Goal: Information Seeking & Learning: Learn about a topic

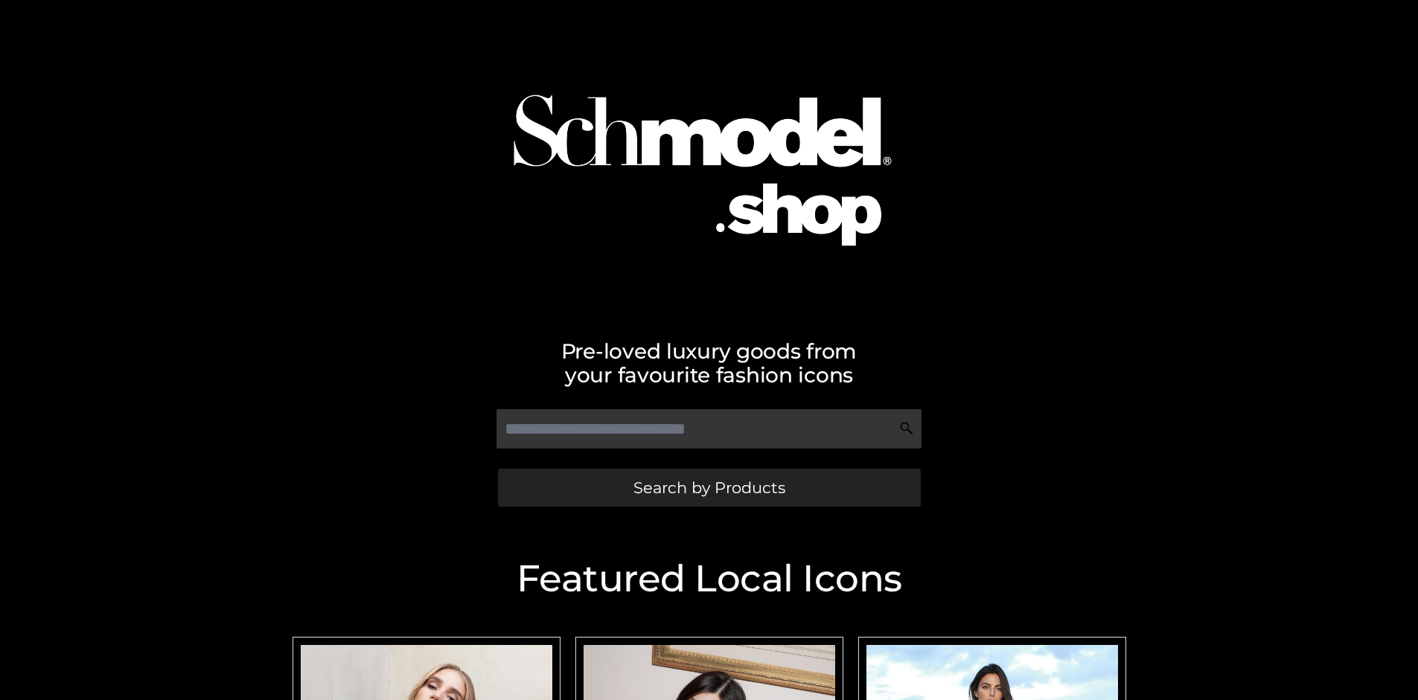
click at [709, 487] on span "Search by Products" at bounding box center [709, 488] width 152 height 16
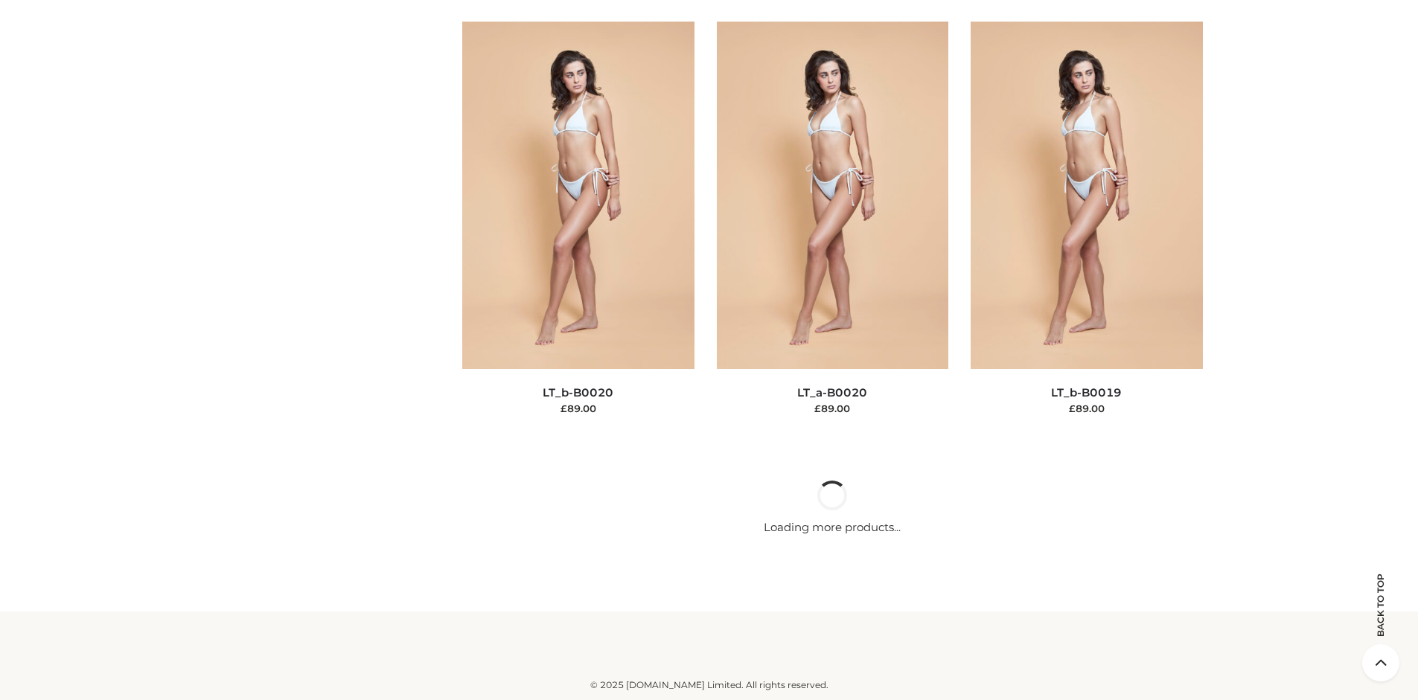
scroll to position [4994, 0]
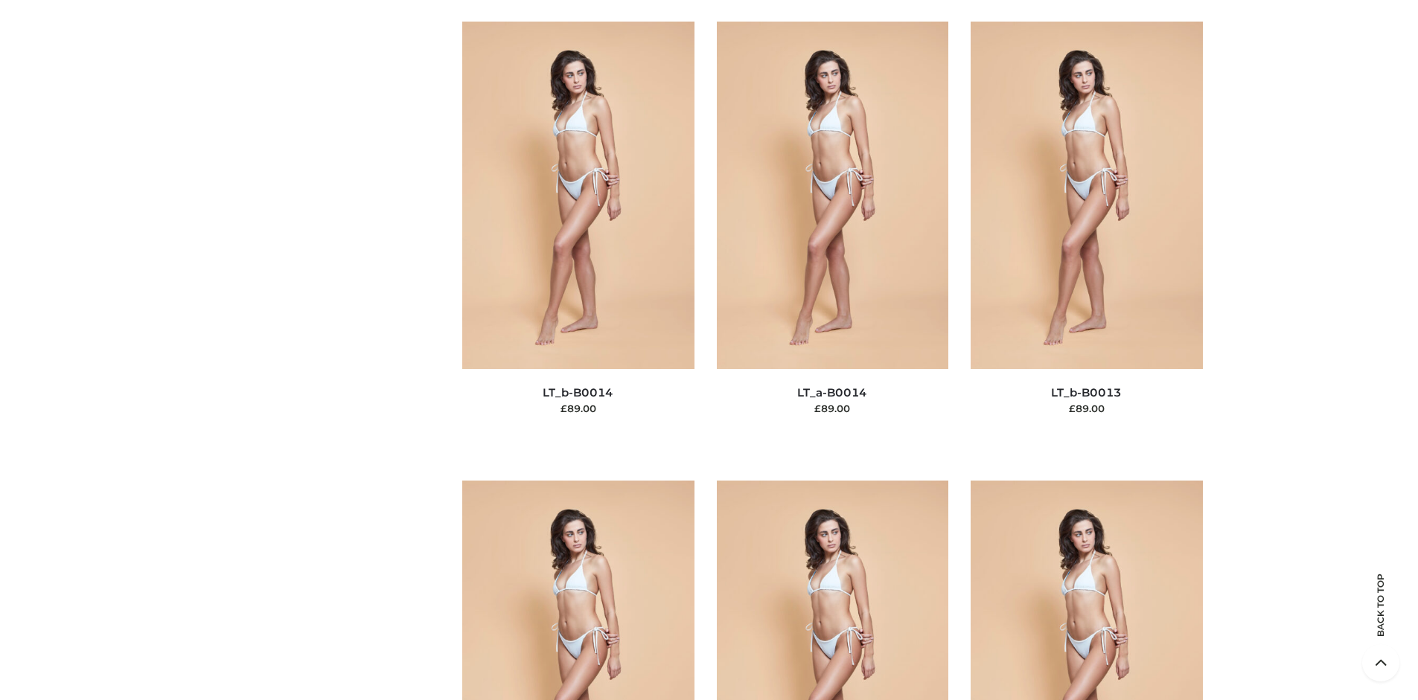
scroll to position [129, 0]
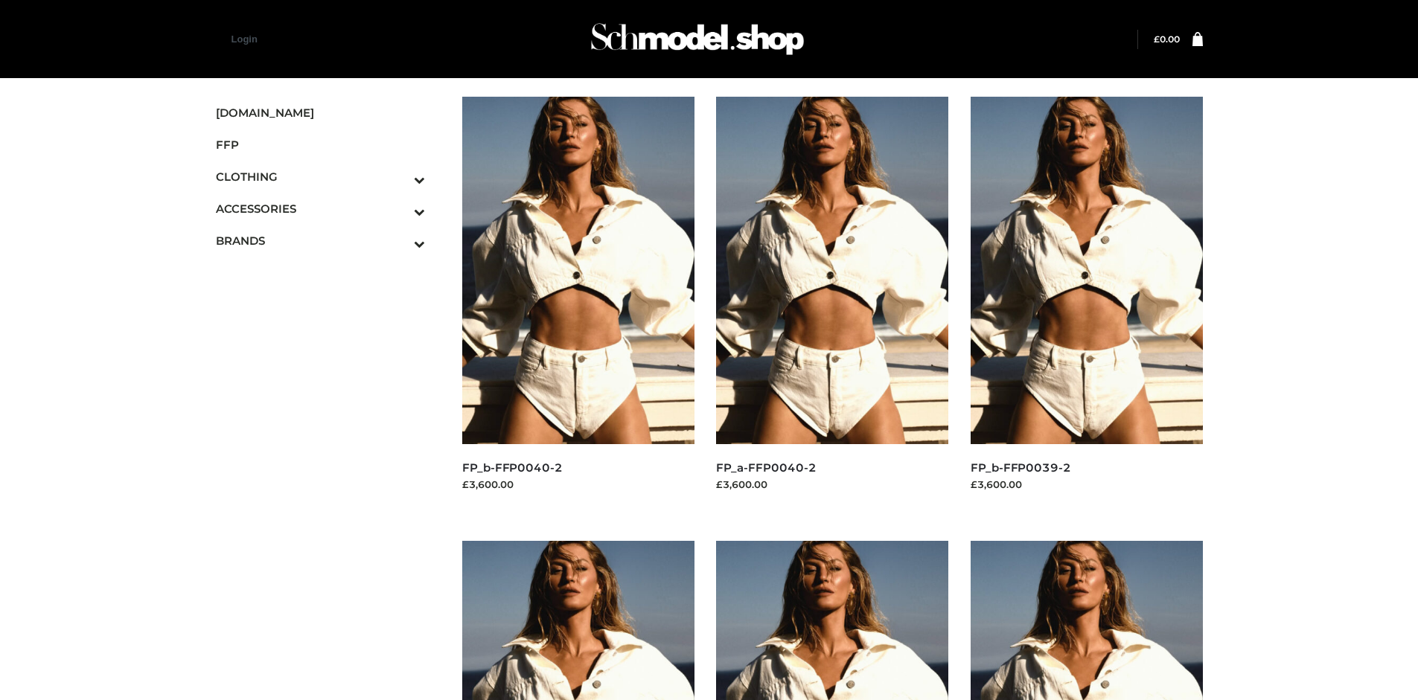
click at [578, 304] on img at bounding box center [578, 271] width 232 height 348
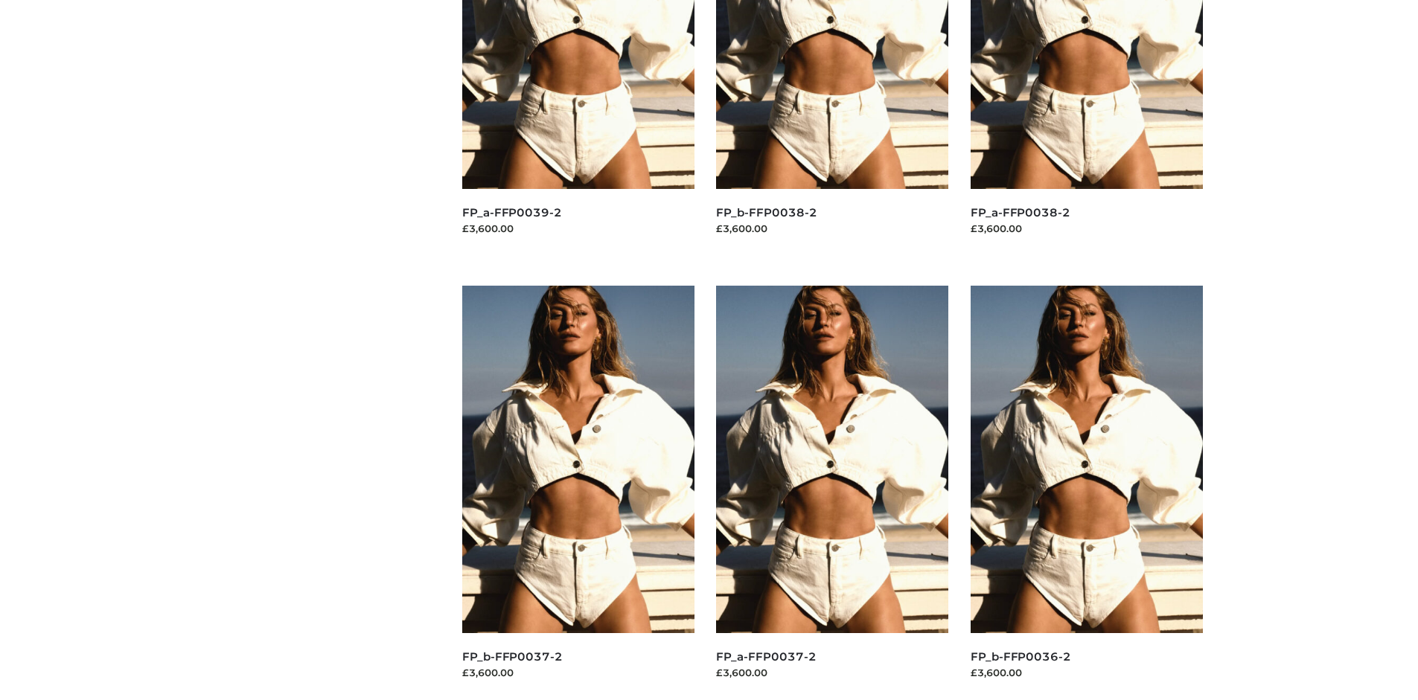
click at [578, 493] on img at bounding box center [578, 460] width 232 height 348
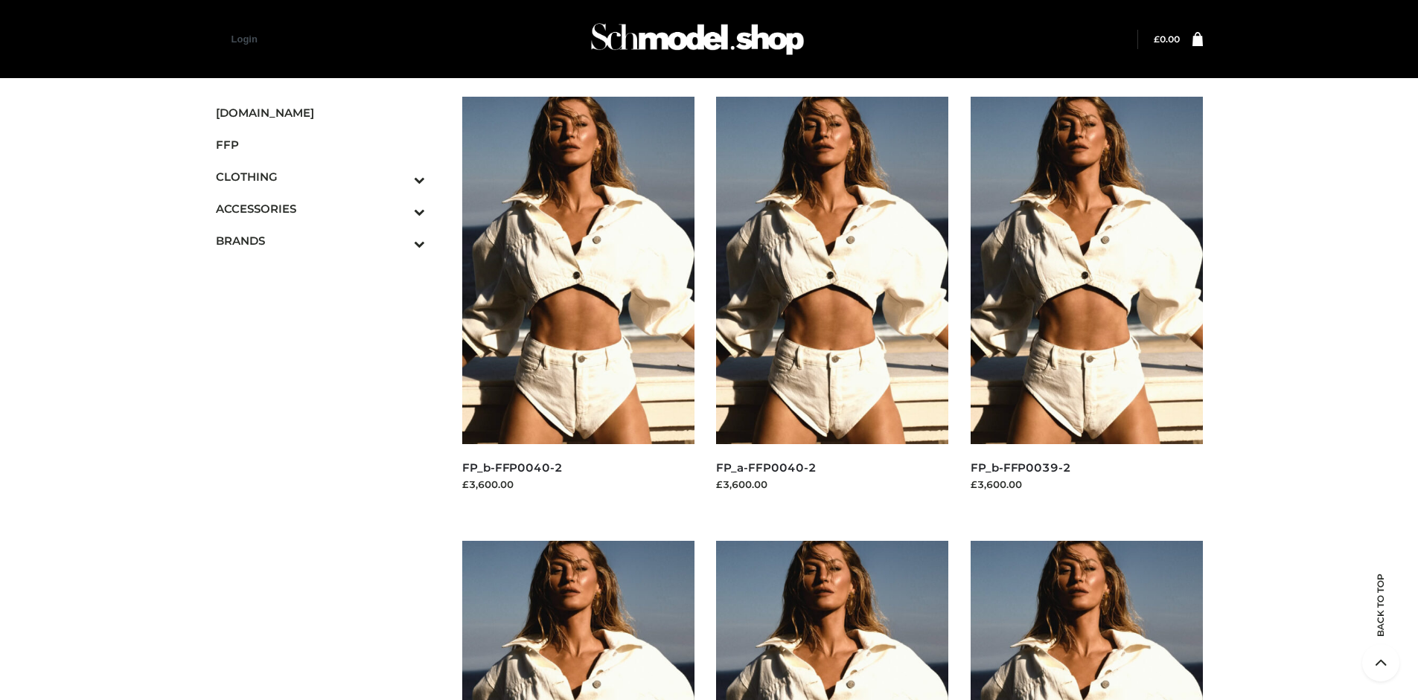
click at [1086, 304] on img at bounding box center [1086, 271] width 232 height 348
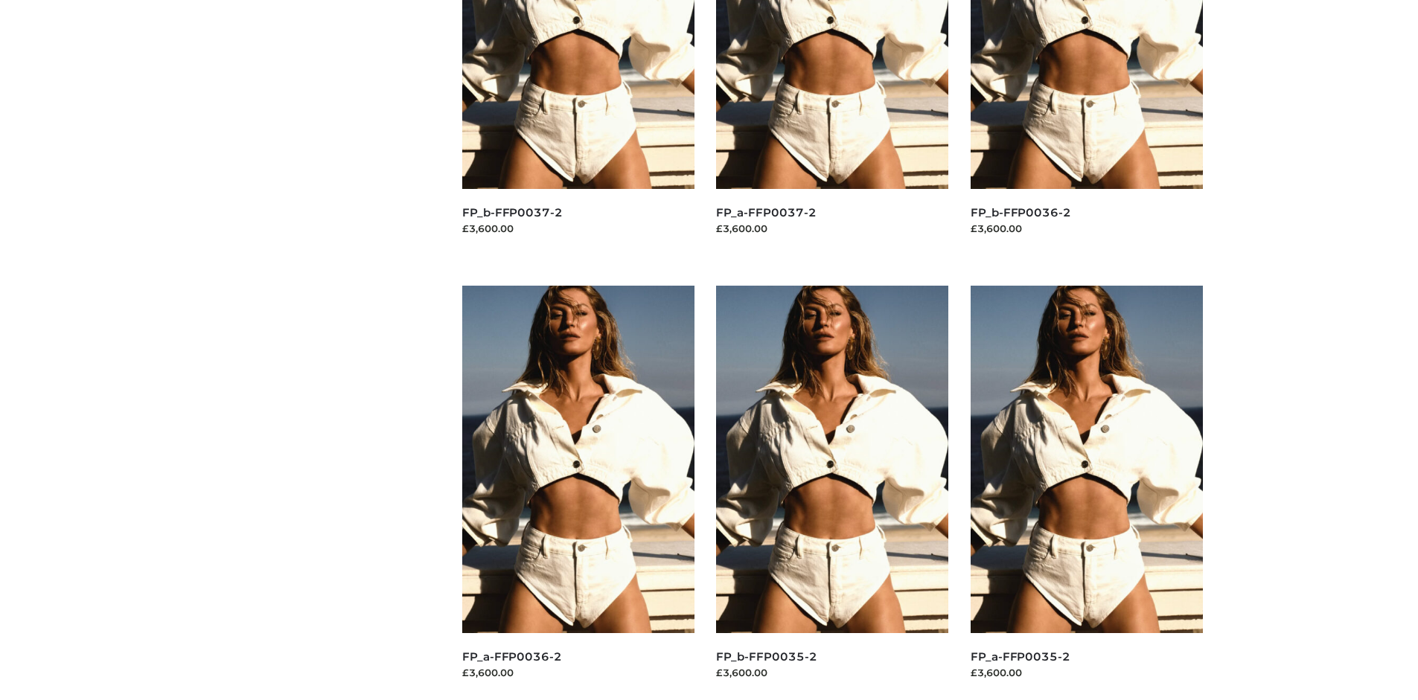
click at [1086, 493] on img at bounding box center [1086, 460] width 232 height 348
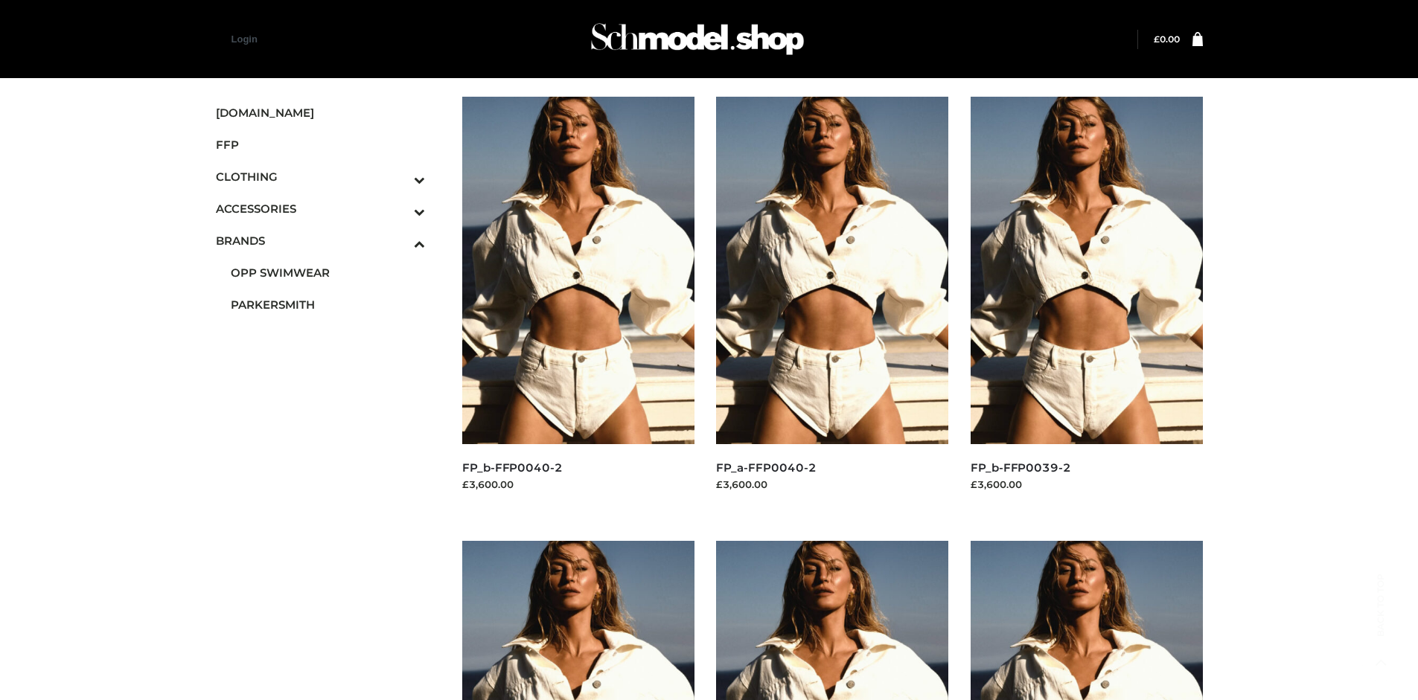
click at [327, 304] on span "PARKERSMITH" at bounding box center [328, 304] width 195 height 17
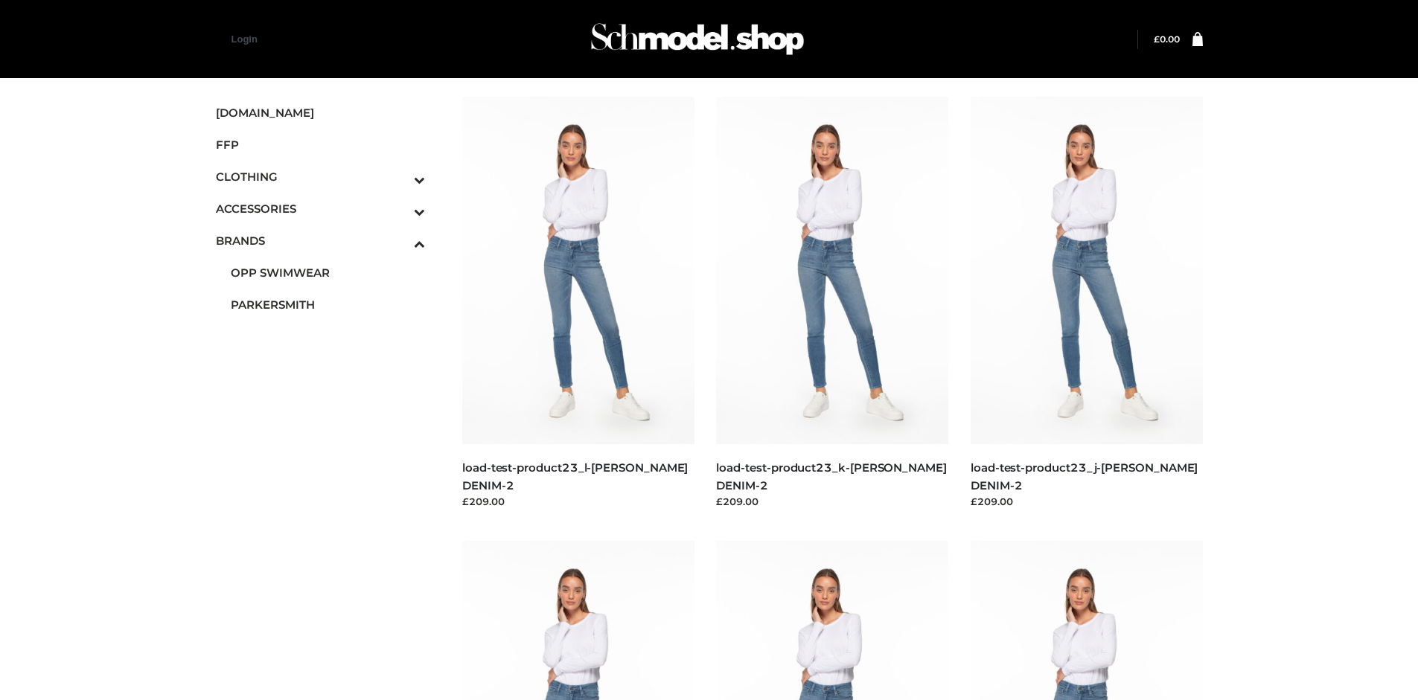
click at [832, 304] on img at bounding box center [832, 271] width 232 height 348
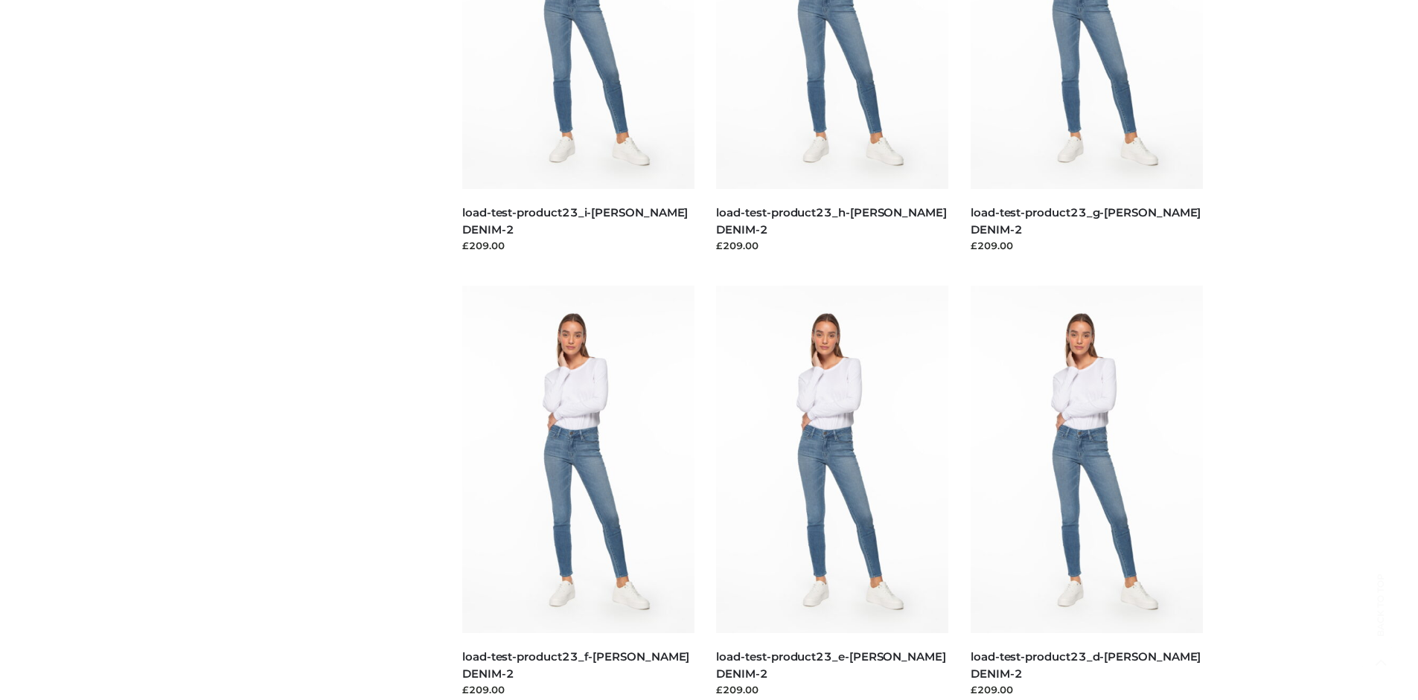
click at [578, 493] on img at bounding box center [578, 460] width 232 height 348
click at [832, 493] on img at bounding box center [832, 460] width 232 height 348
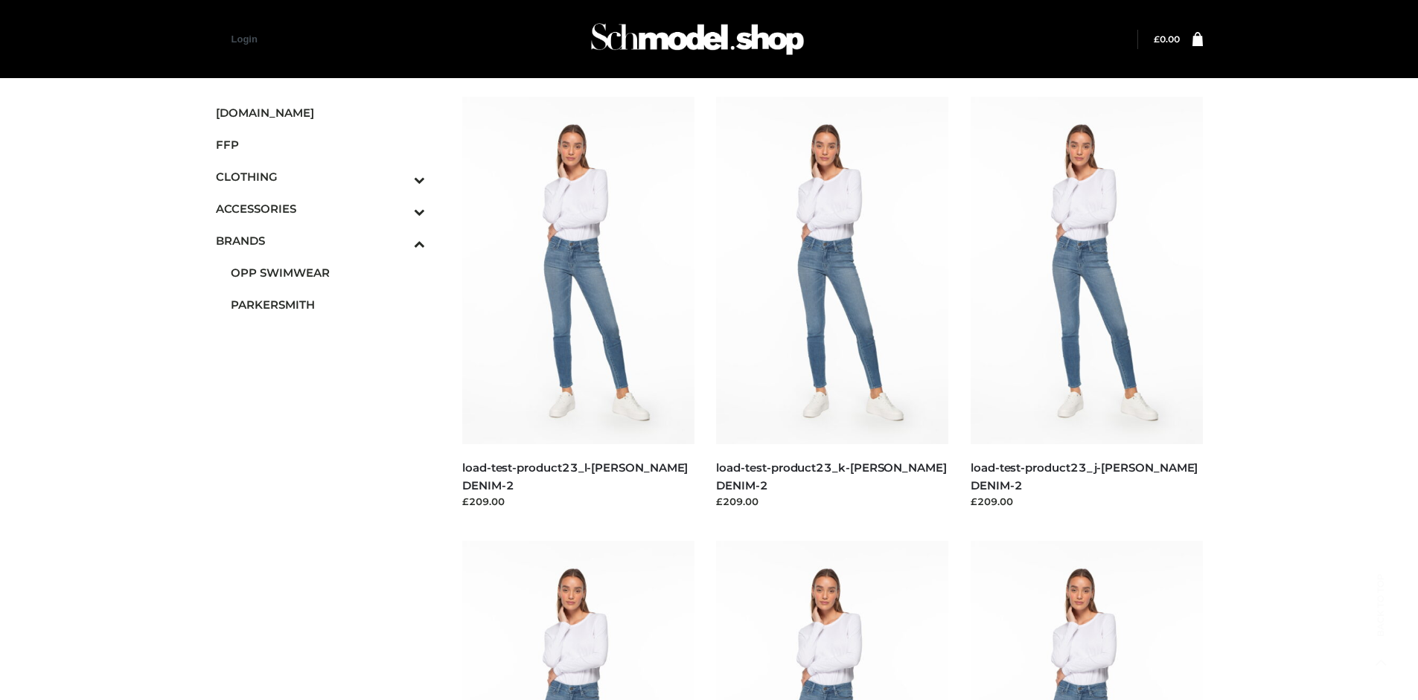
click at [399, 176] on icon "Toggle Submenu" at bounding box center [341, 179] width 167 height 17
click at [327, 272] on span "BOTTOMS" at bounding box center [328, 272] width 195 height 17
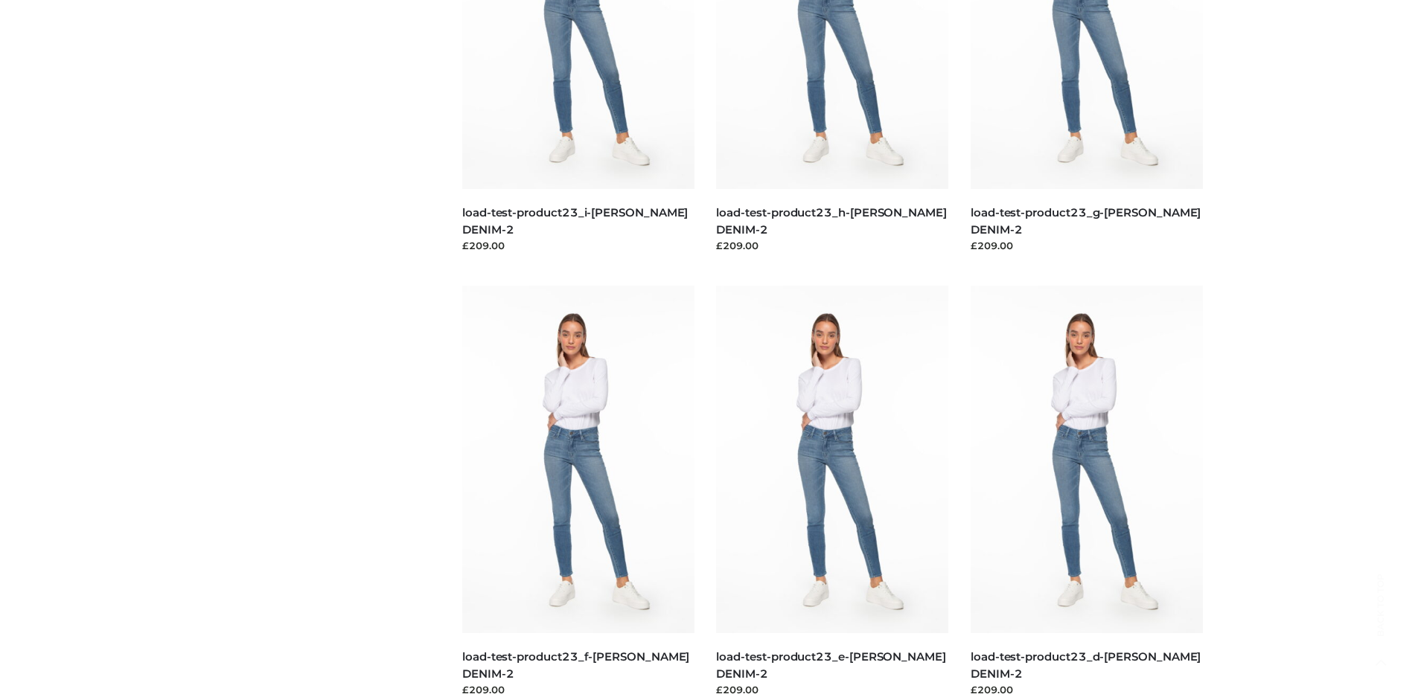
click at [578, 493] on img at bounding box center [578, 460] width 232 height 348
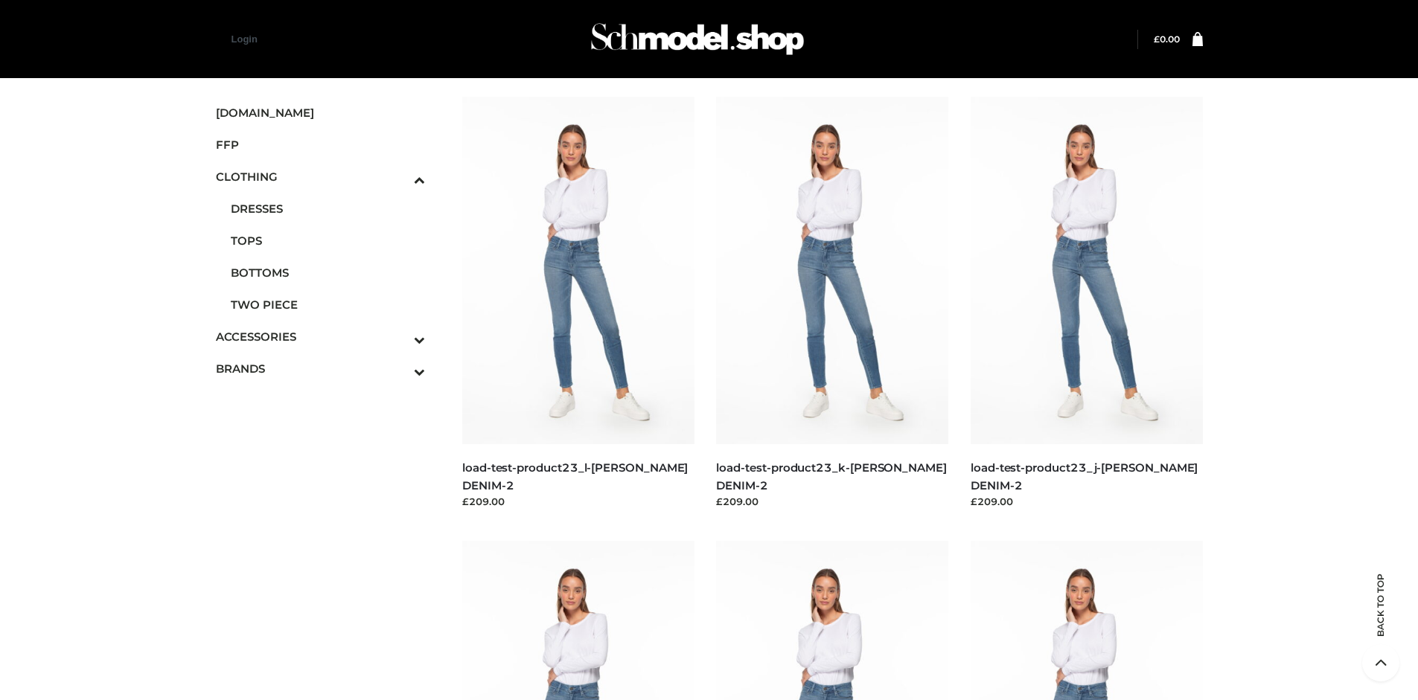
click at [578, 304] on img at bounding box center [578, 271] width 232 height 348
click at [399, 336] on icon "Toggle Submenu" at bounding box center [341, 339] width 167 height 17
click at [327, 272] on span "JEWELRY" at bounding box center [328, 272] width 195 height 17
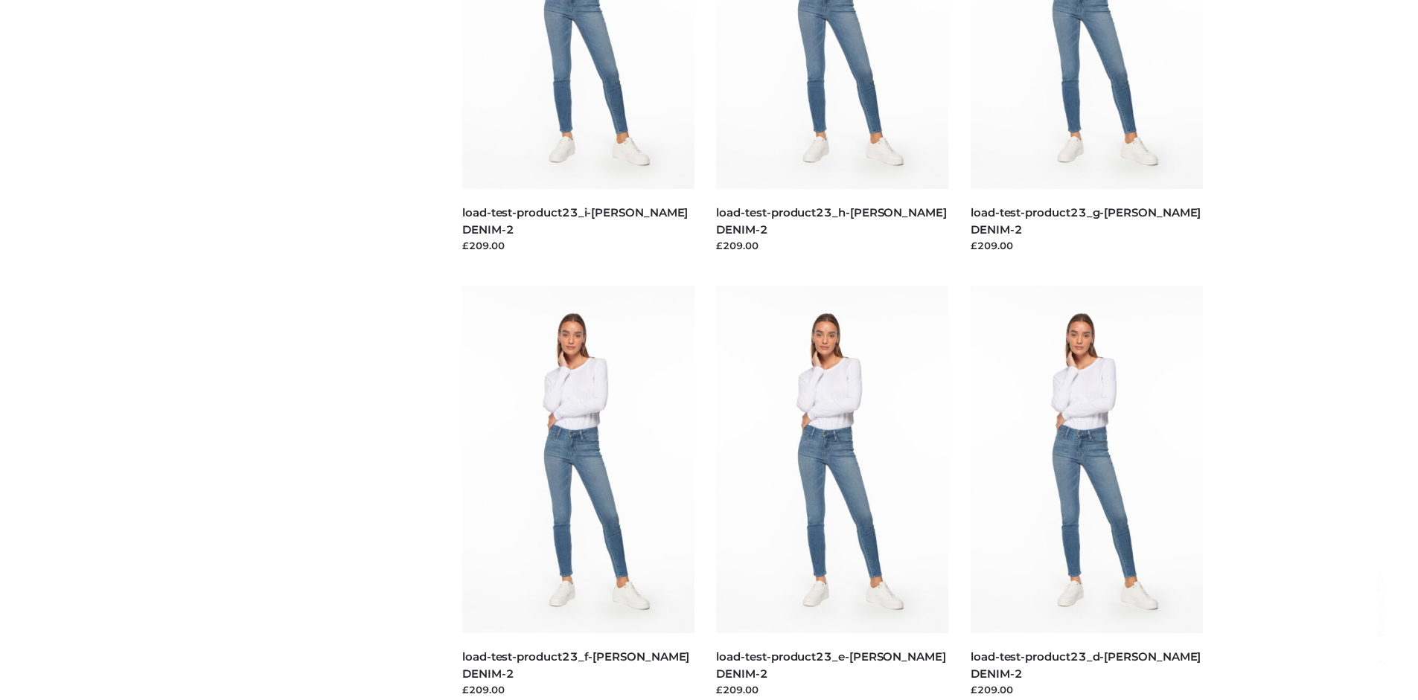
click at [578, 493] on img at bounding box center [578, 460] width 232 height 348
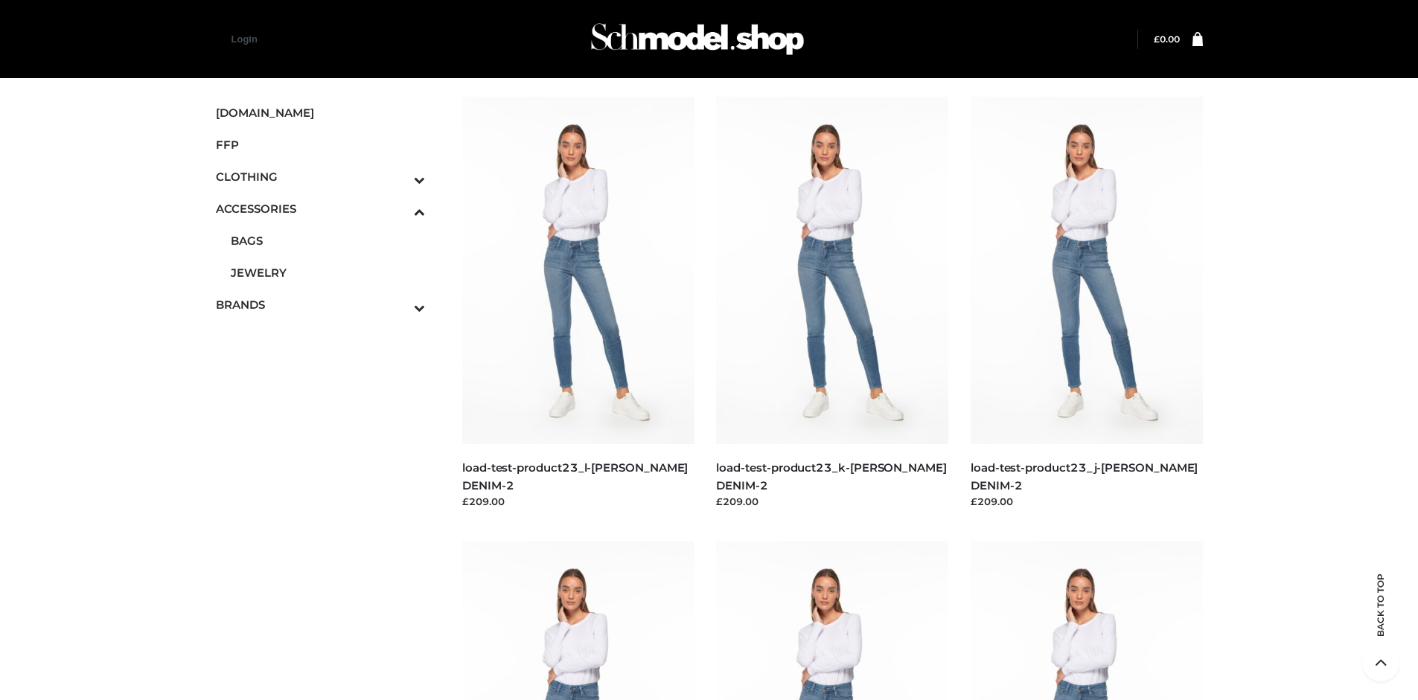
click at [1086, 304] on img at bounding box center [1086, 271] width 232 height 348
click at [578, 304] on img at bounding box center [578, 271] width 232 height 348
